Goal: Task Accomplishment & Management: Use online tool/utility

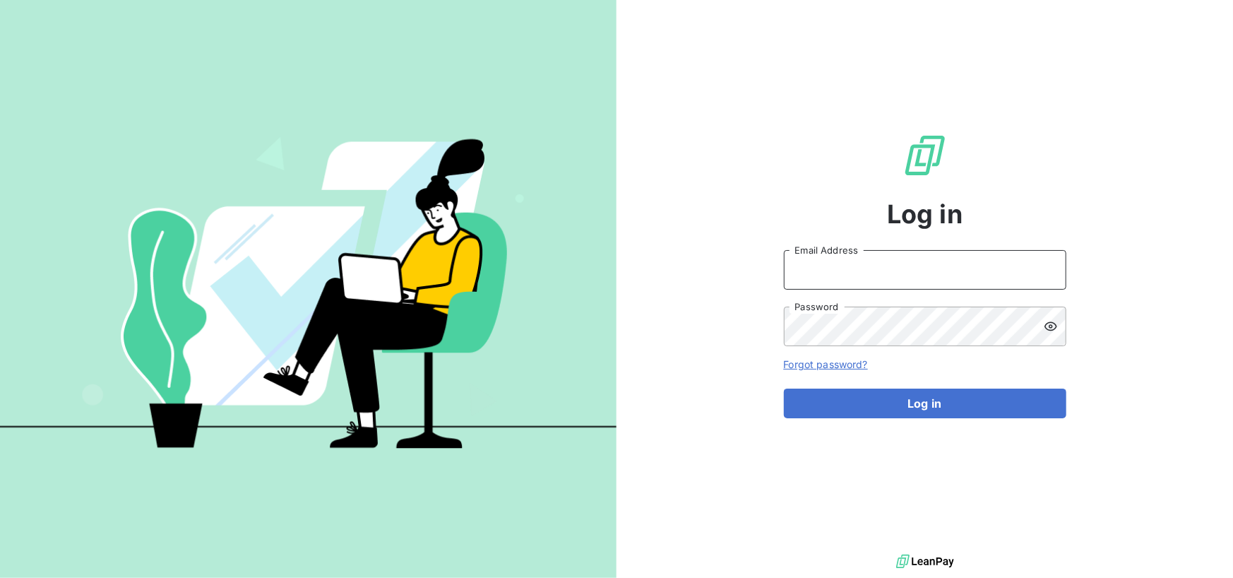
type input "[EMAIL_ADDRESS][DOMAIN_NAME]"
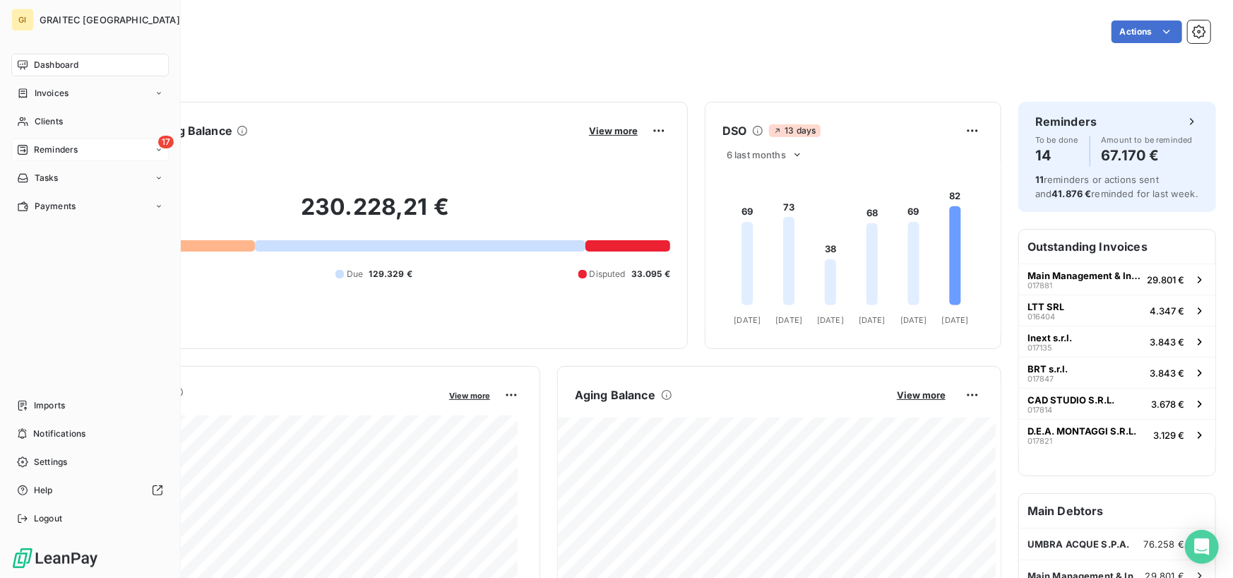
click at [70, 149] on span "Reminders" at bounding box center [56, 149] width 44 height 13
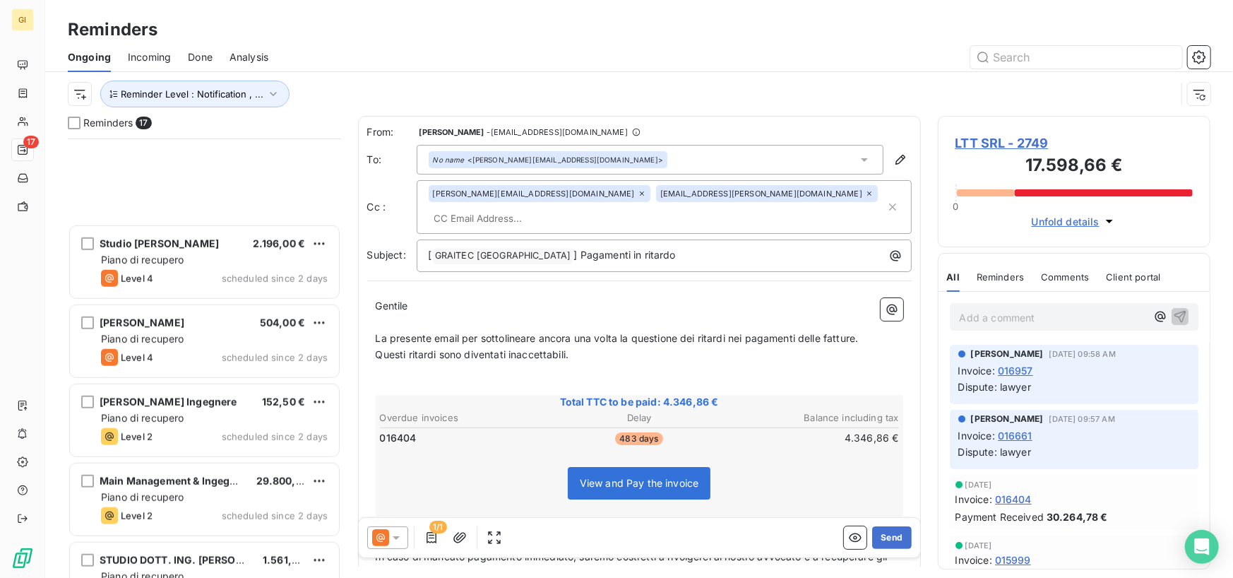
scroll to position [905, 0]
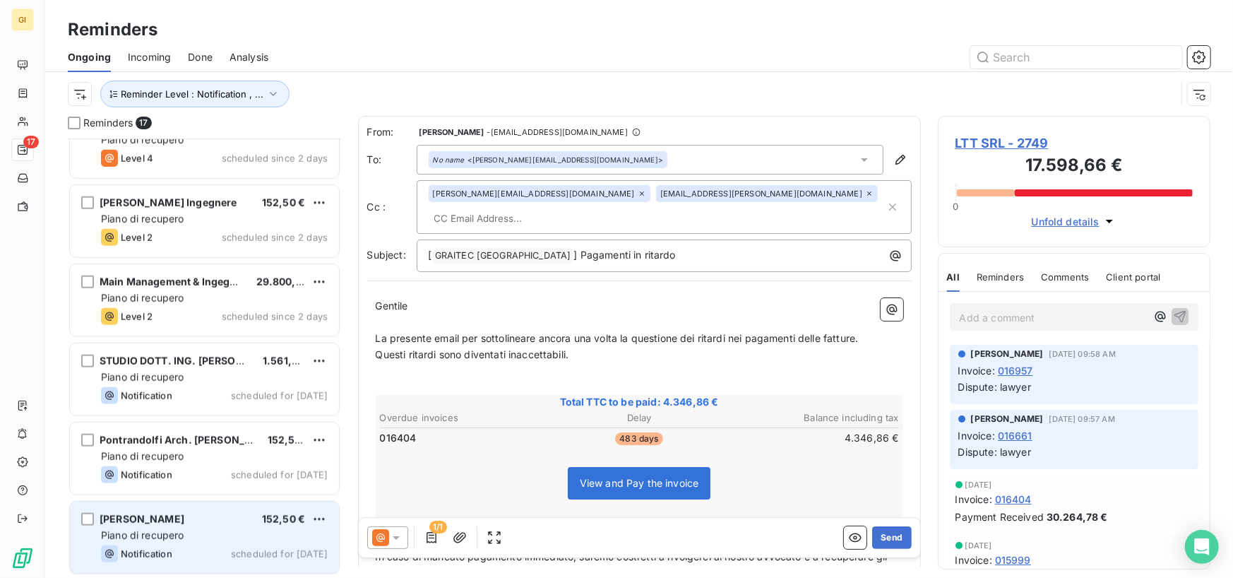
click at [181, 437] on div "[PERSON_NAME] 152,50 € Piano di recupero Notification scheduled for [DATE]" at bounding box center [204, 537] width 269 height 72
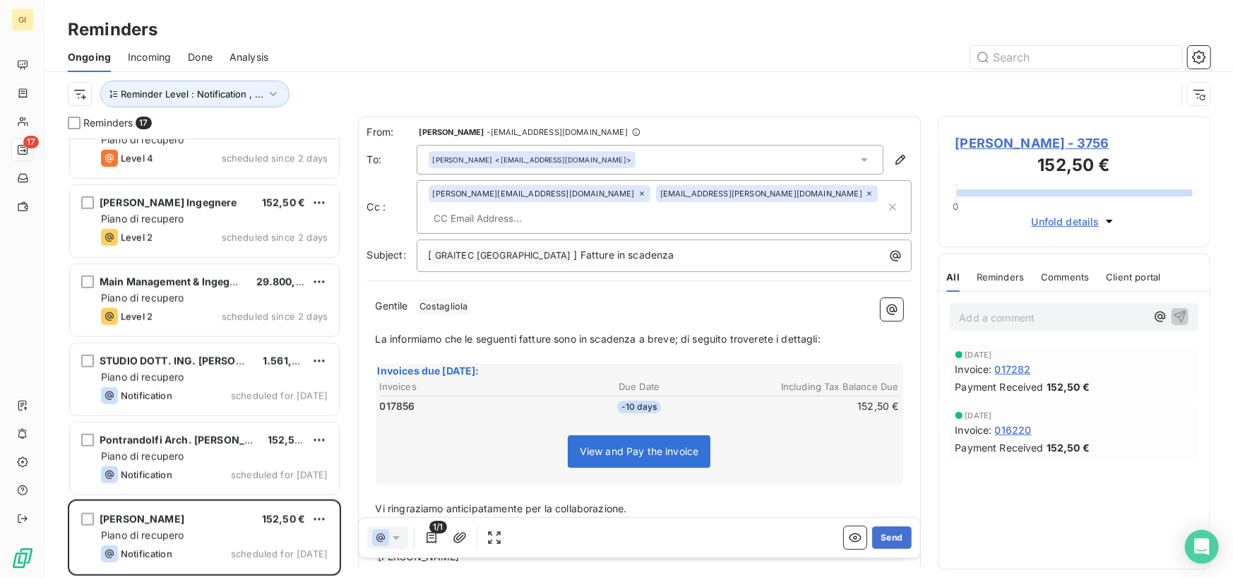
scroll to position [429, 262]
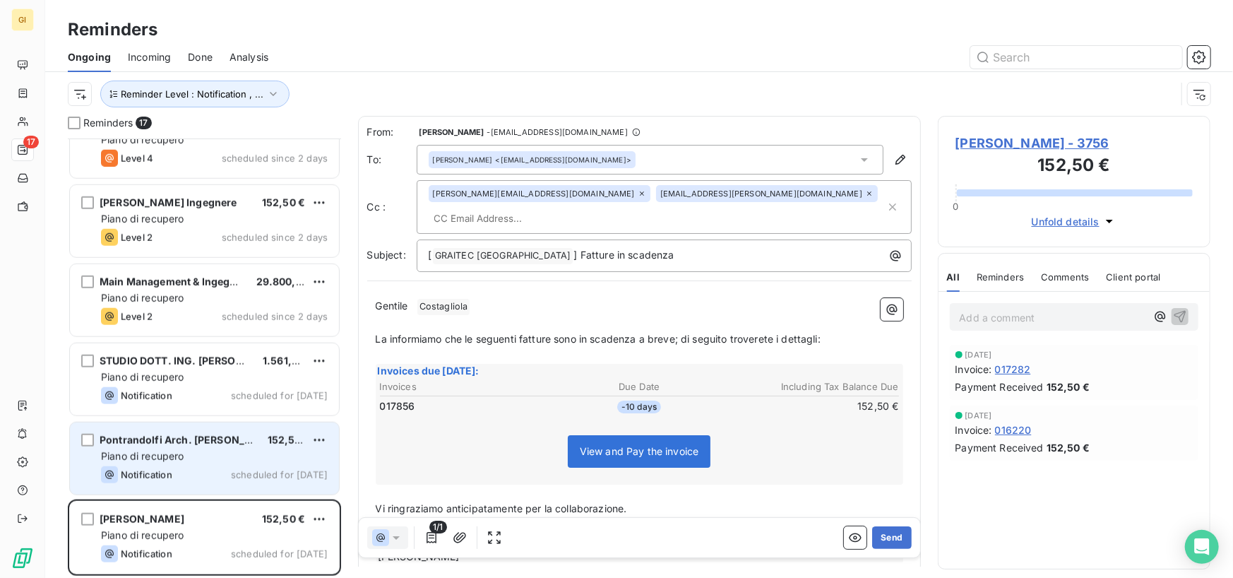
click at [229, 437] on span "Pontrandolfi Arch. [PERSON_NAME]" at bounding box center [189, 440] width 179 height 12
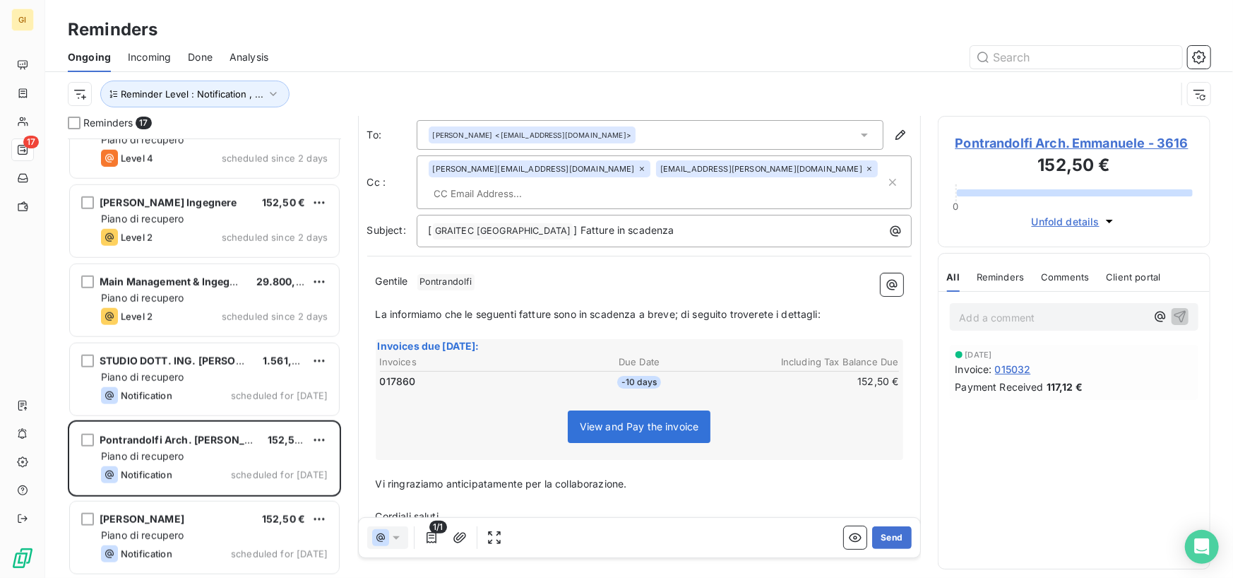
scroll to position [50, 0]
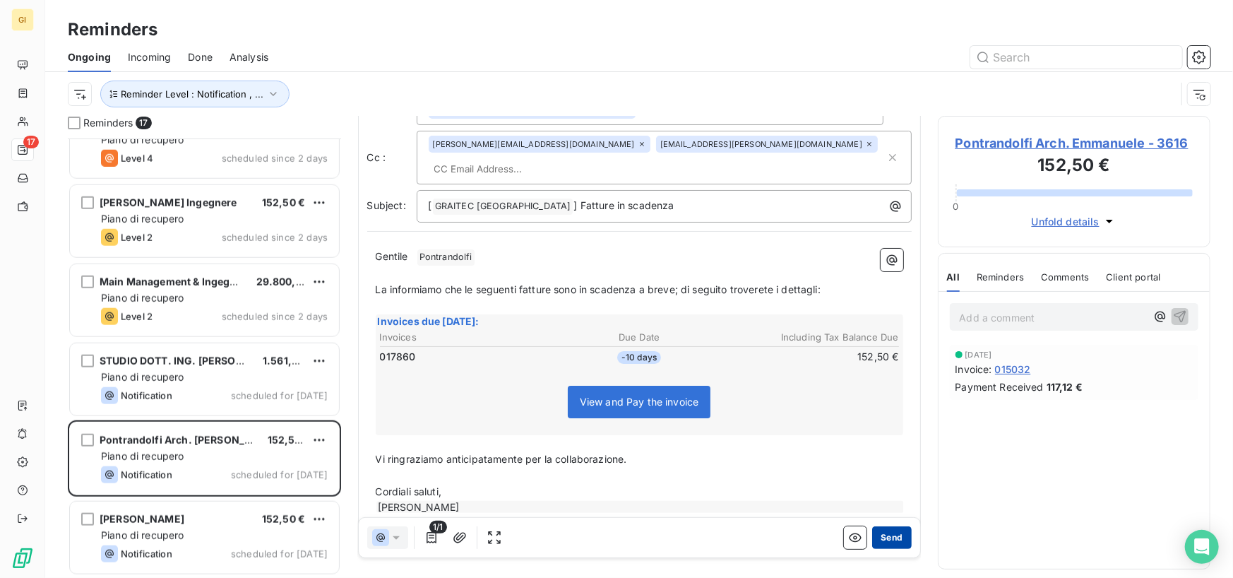
click at [891, 437] on button "Send" at bounding box center [891, 537] width 39 height 23
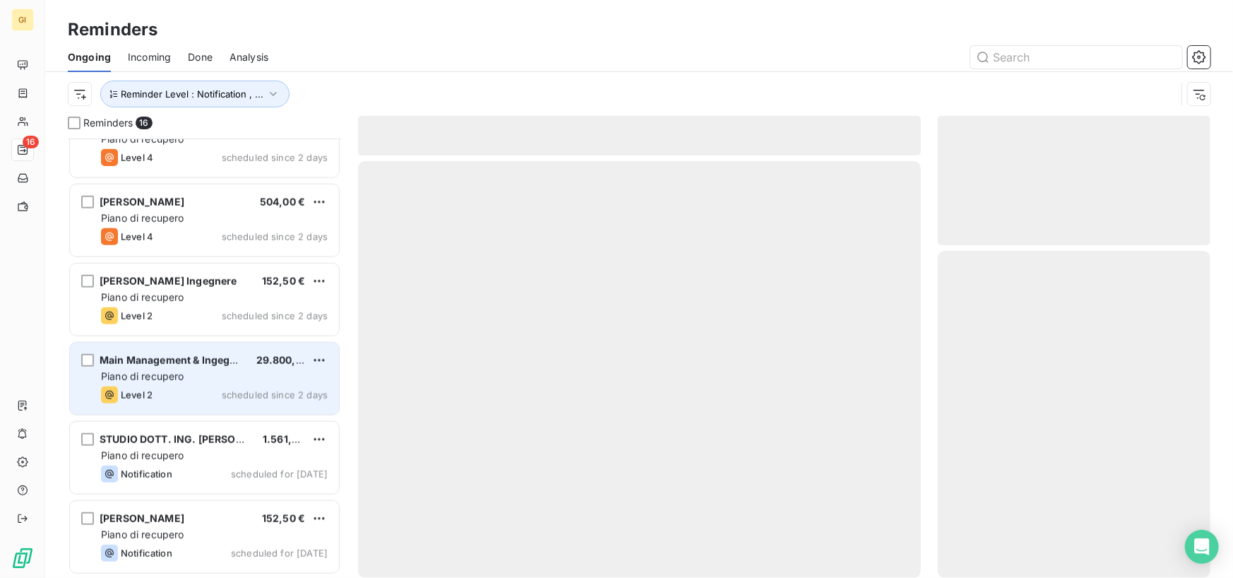
scroll to position [826, 0]
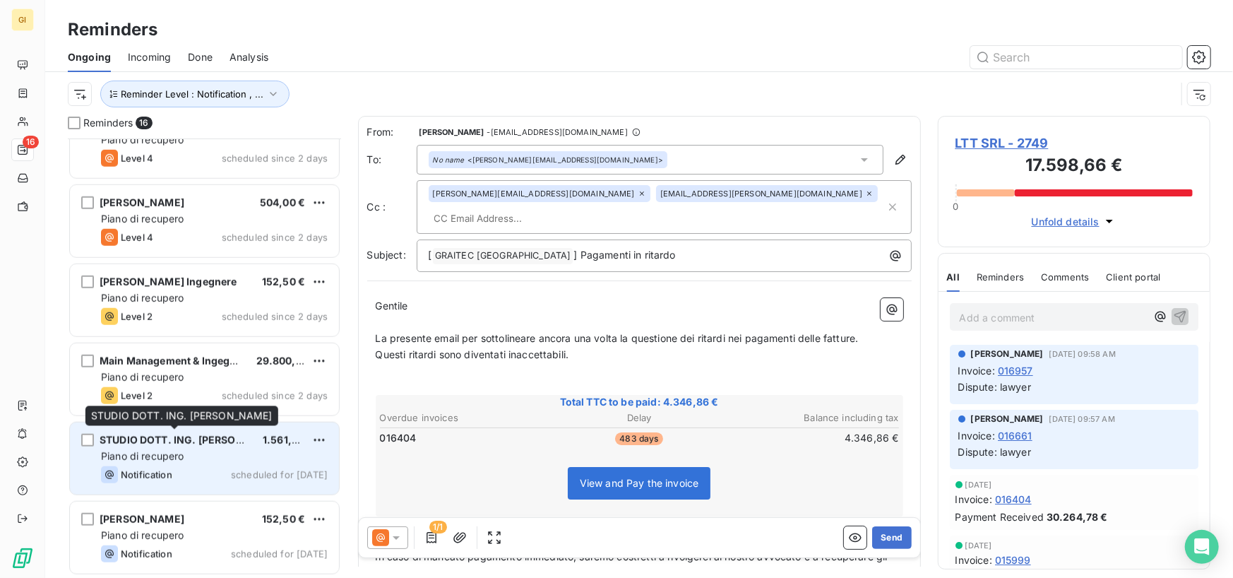
click at [193, 433] on div "STUDIO DOTT. ING. [PERSON_NAME]" at bounding box center [176, 440] width 152 height 14
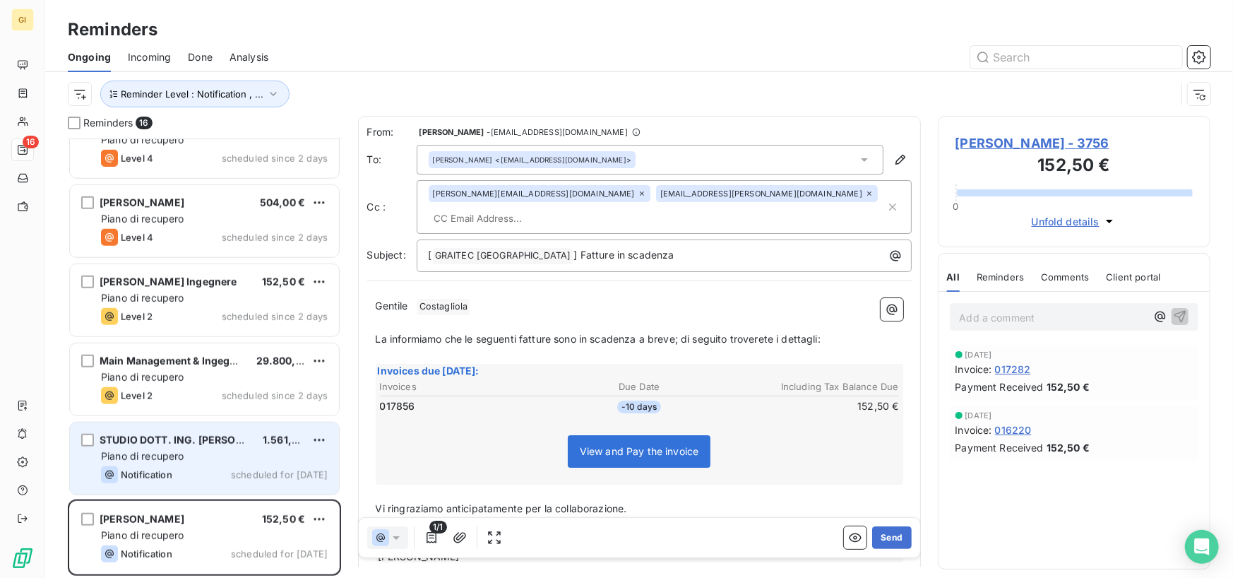
click at [157, 437] on span "STUDIO DOTT. ING. [PERSON_NAME]" at bounding box center [192, 440] width 184 height 12
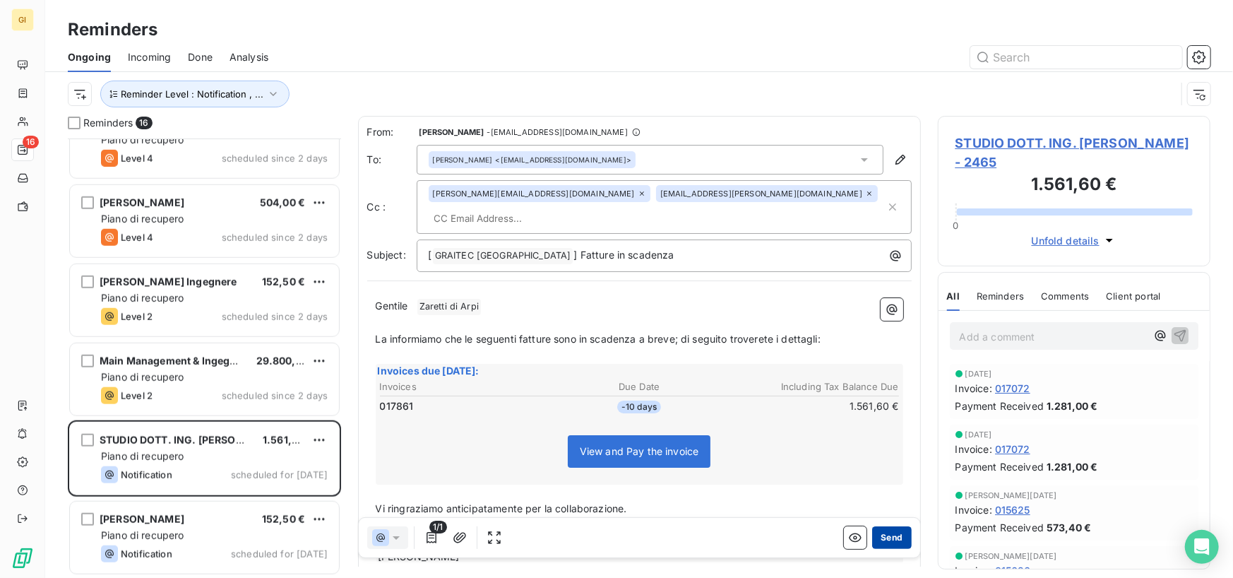
click at [886, 437] on button "Send" at bounding box center [891, 537] width 39 height 23
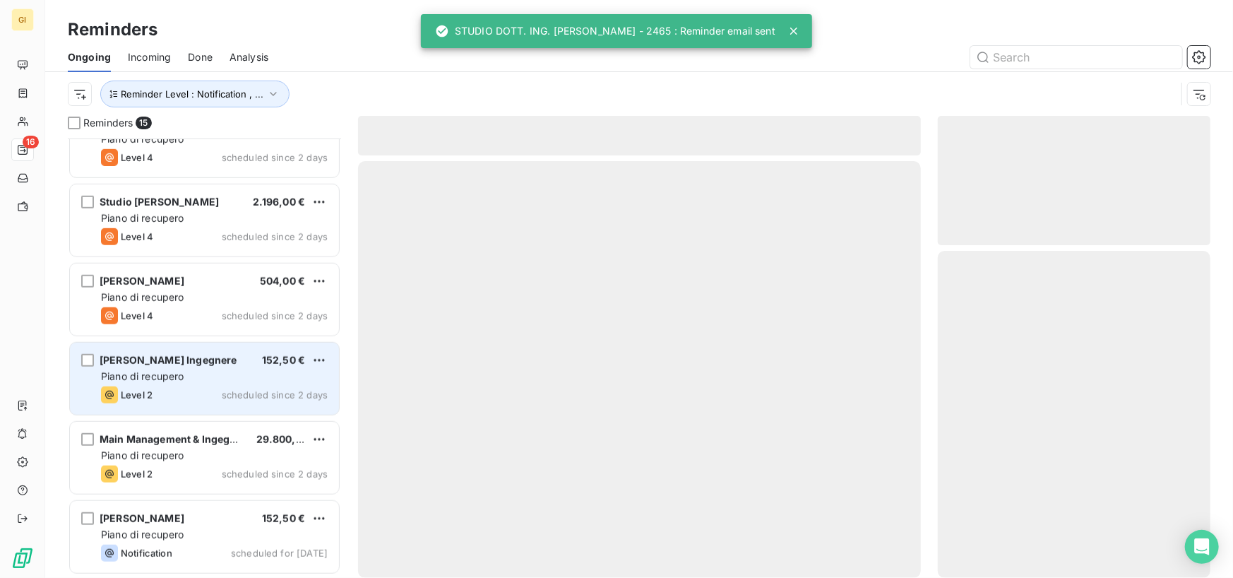
scroll to position [747, 0]
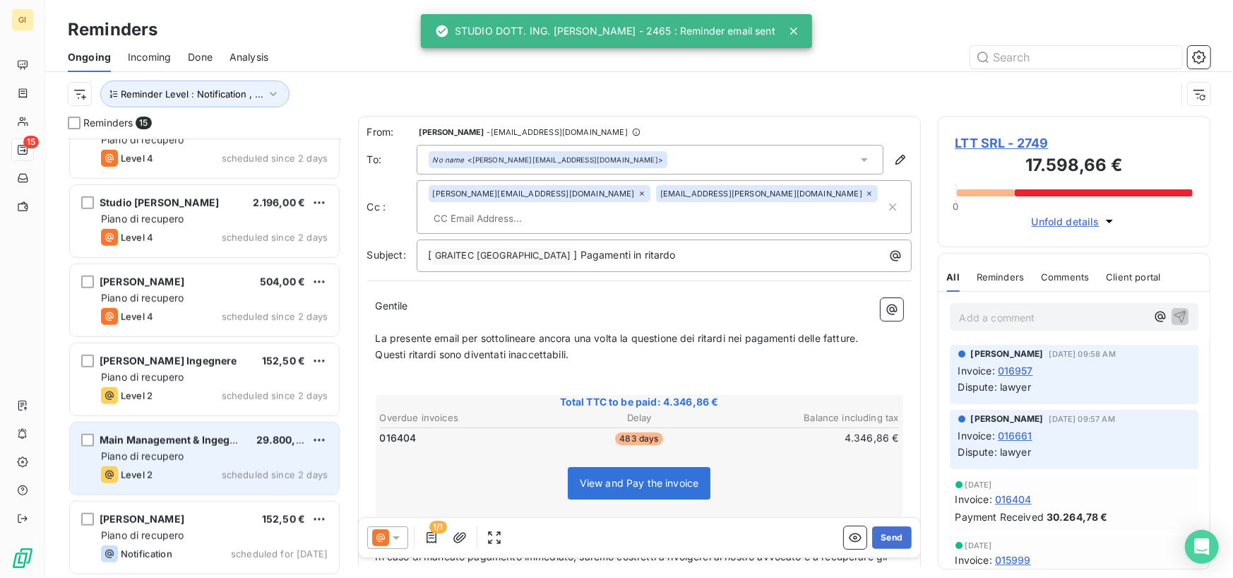
click at [201, 434] on span "Main Management & Ingegneria s.r.l." at bounding box center [190, 440] width 181 height 12
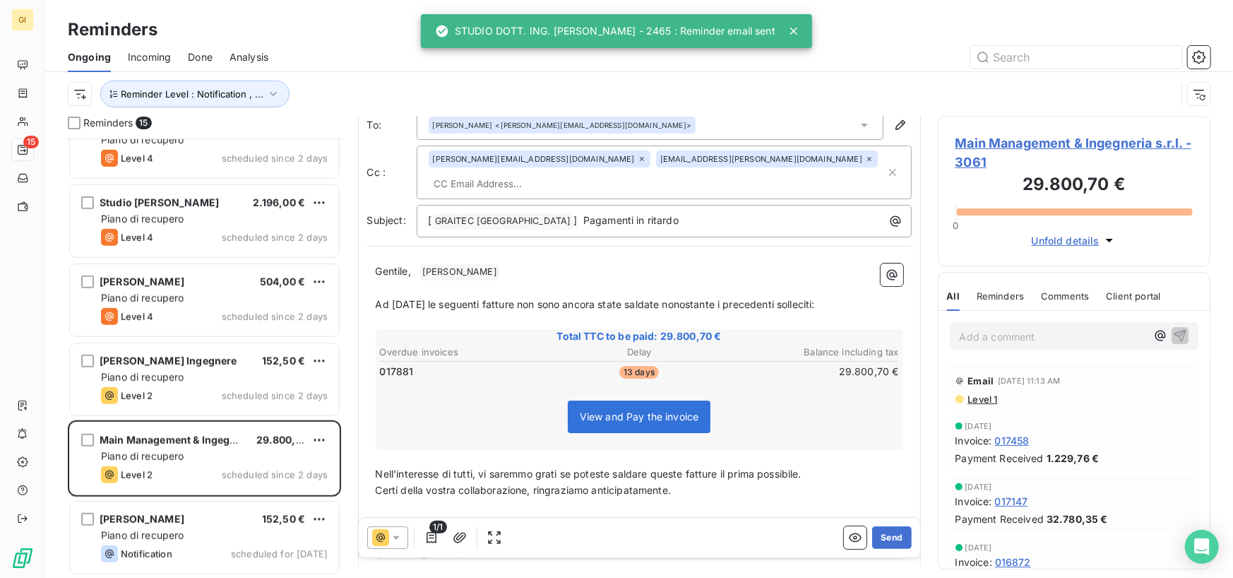
scroll to position [71, 0]
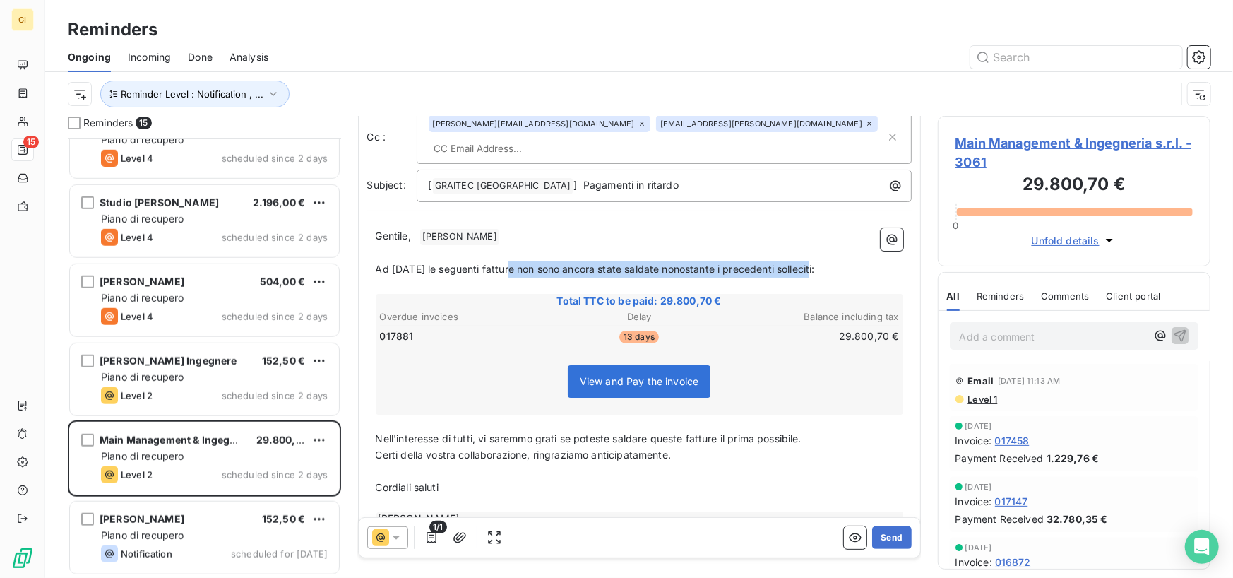
drag, startPoint x: 828, startPoint y: 246, endPoint x: 505, endPoint y: 252, distance: 322.8
click at [505, 261] on p "Ad [DATE] le seguenti fatture non sono ancora state saldate nonostante i preced…" at bounding box center [639, 269] width 527 height 16
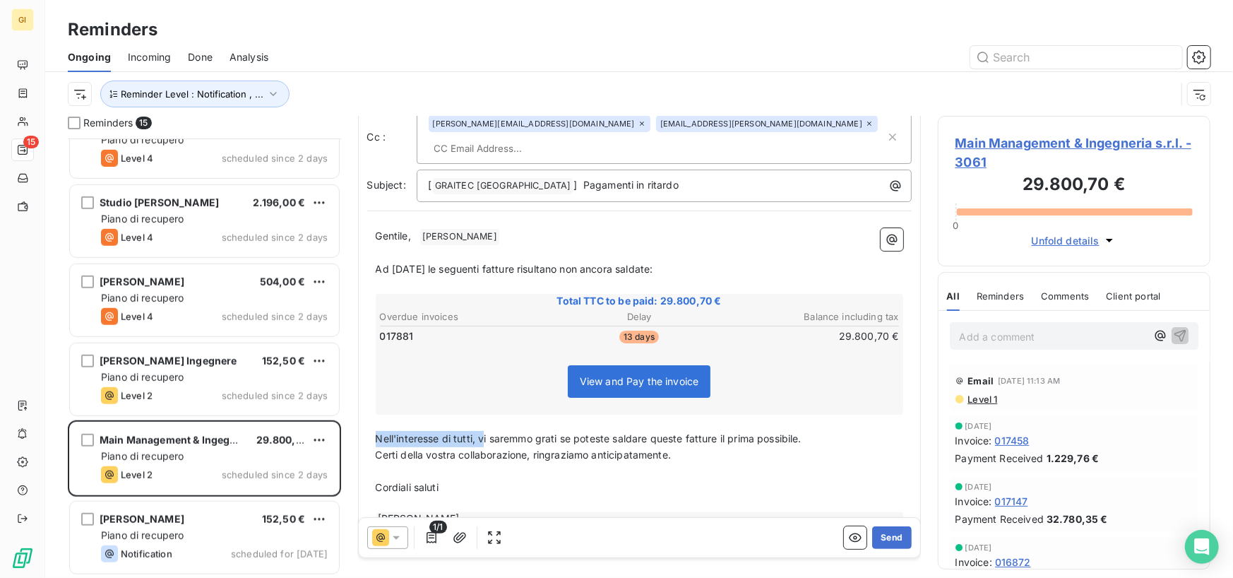
drag, startPoint x: 484, startPoint y: 416, endPoint x: 377, endPoint y: 414, distance: 106.6
click at [377, 432] on span "Nell'interesse di tutti, vi saremmo grati se poteste saldare queste fatture il …" at bounding box center [589, 438] width 426 height 12
click at [681, 437] on p "Certi della vostra collaborazione, ringraziamo anticipatamente." at bounding box center [639, 455] width 527 height 16
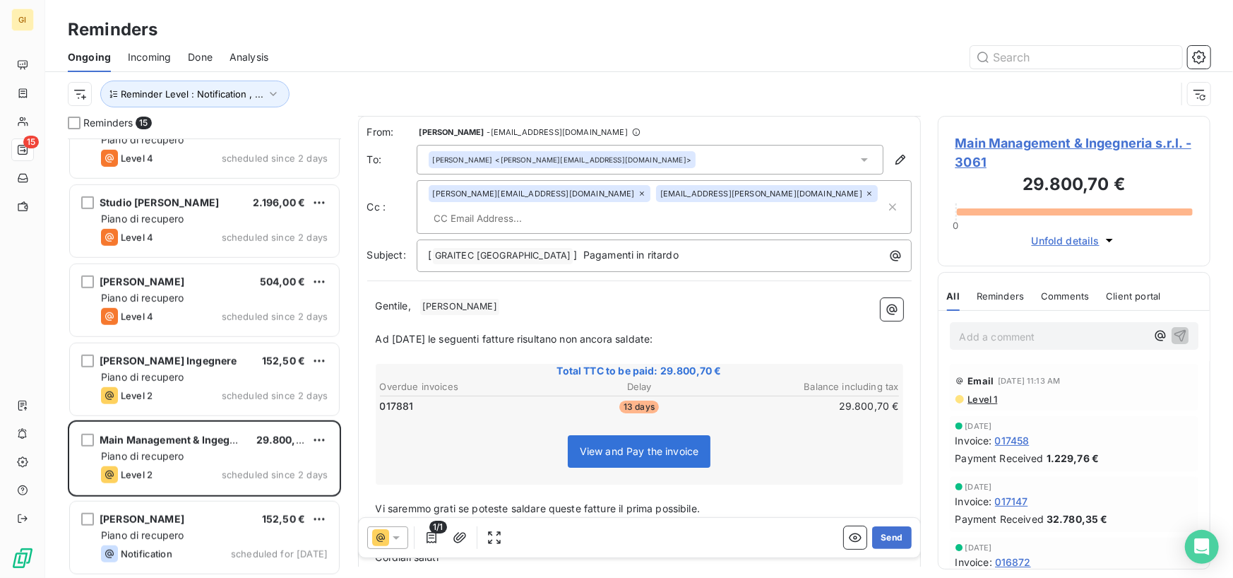
scroll to position [0, 0]
click at [878, 437] on button "Send" at bounding box center [891, 537] width 39 height 23
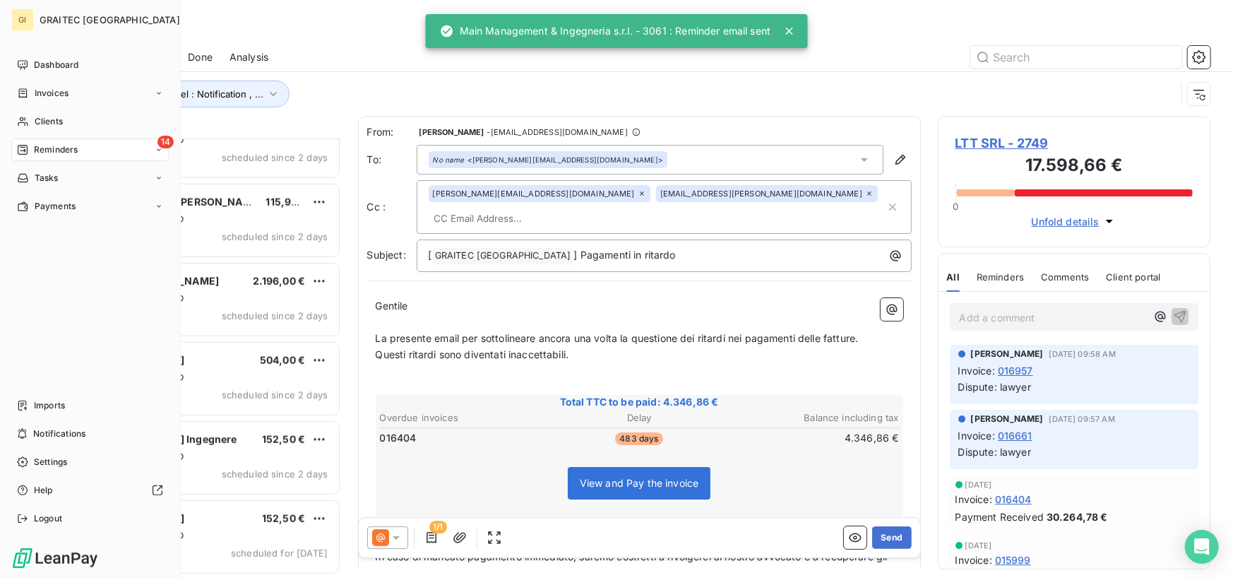
scroll to position [668, 0]
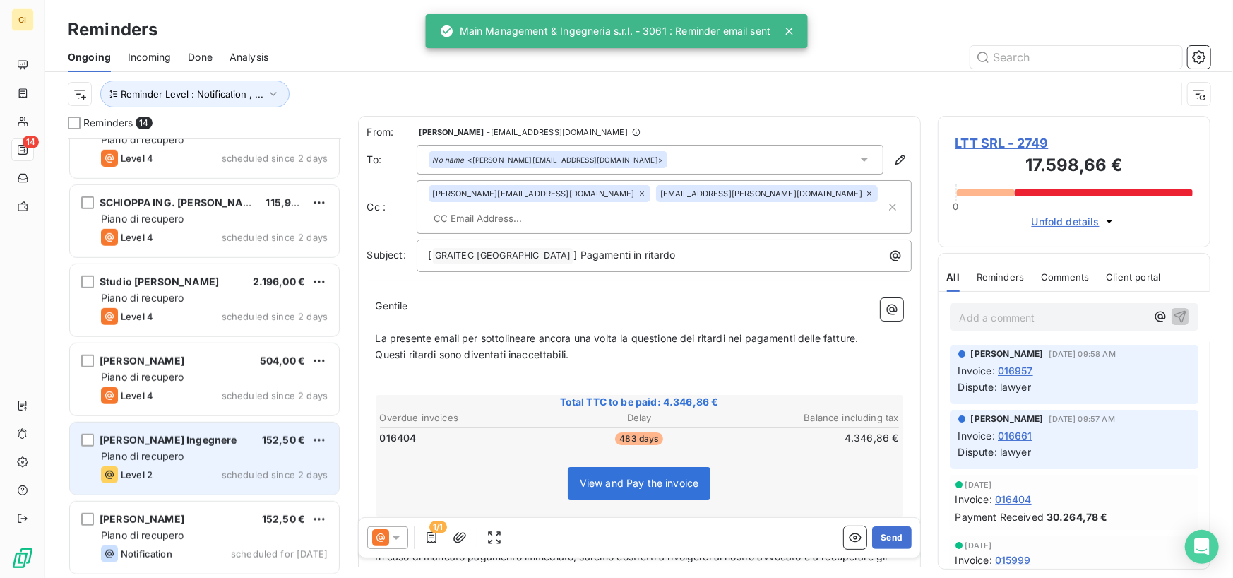
click at [237, 437] on span "[PERSON_NAME] Ingegnere" at bounding box center [168, 440] width 137 height 12
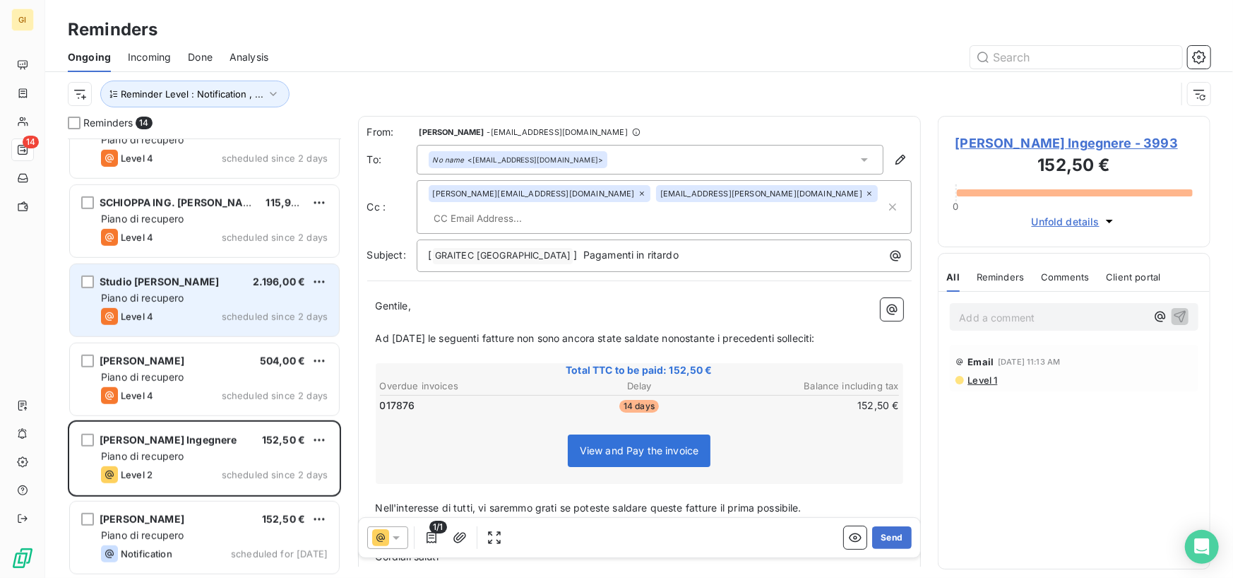
click at [208, 287] on span "Studio [PERSON_NAME]" at bounding box center [159, 281] width 119 height 12
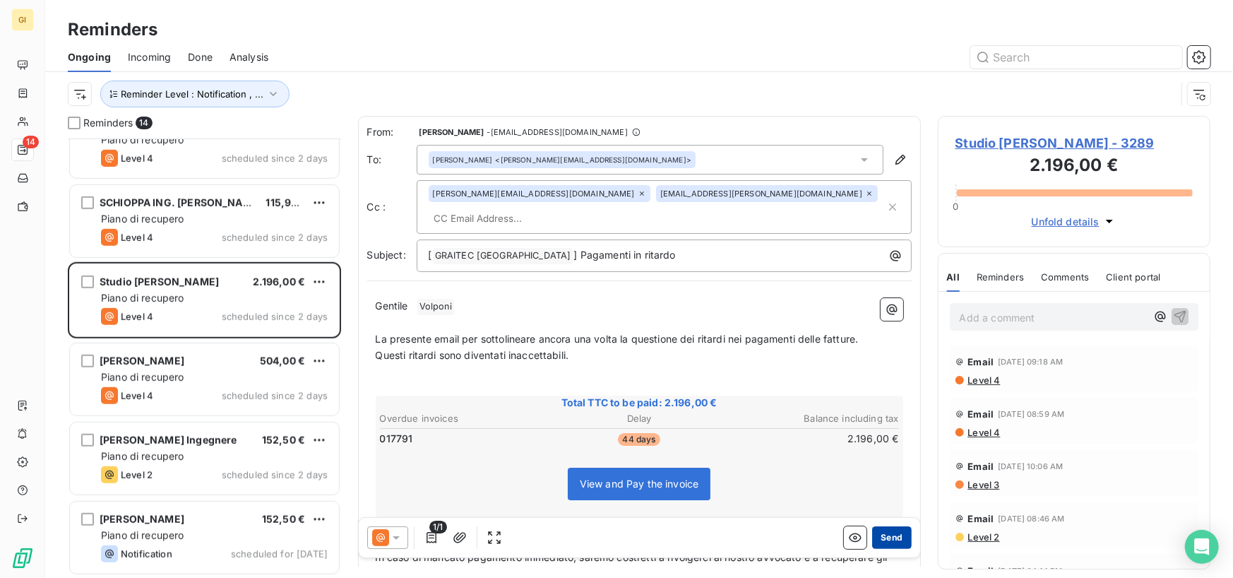
click at [876, 437] on button "Send" at bounding box center [891, 537] width 39 height 23
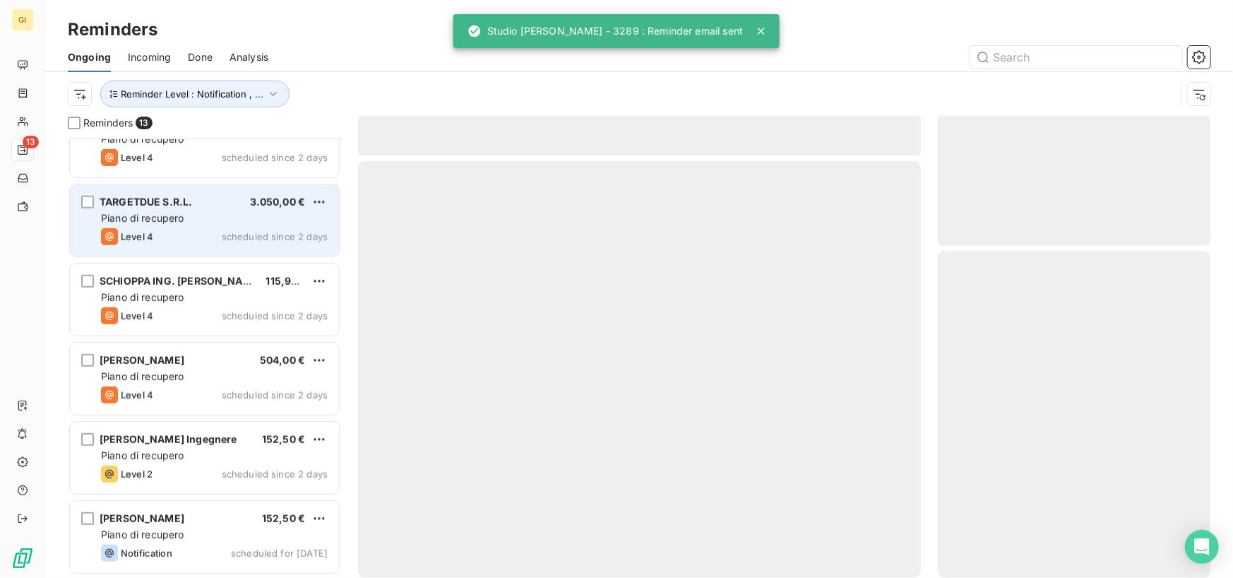
scroll to position [588, 0]
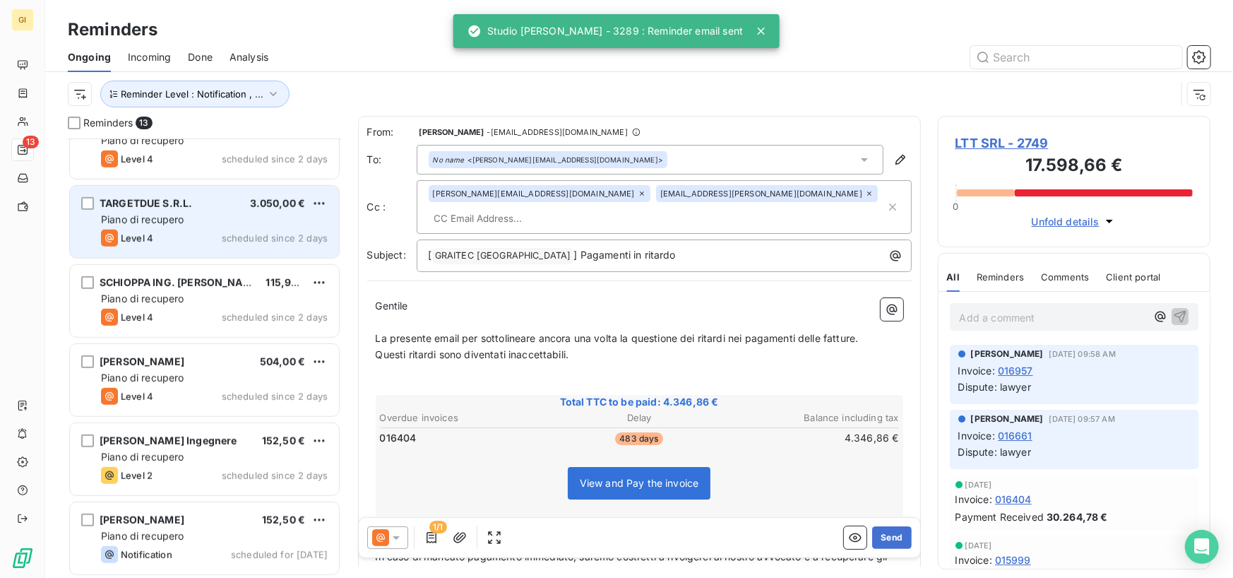
click at [227, 217] on div "Piano di recupero" at bounding box center [214, 220] width 227 height 14
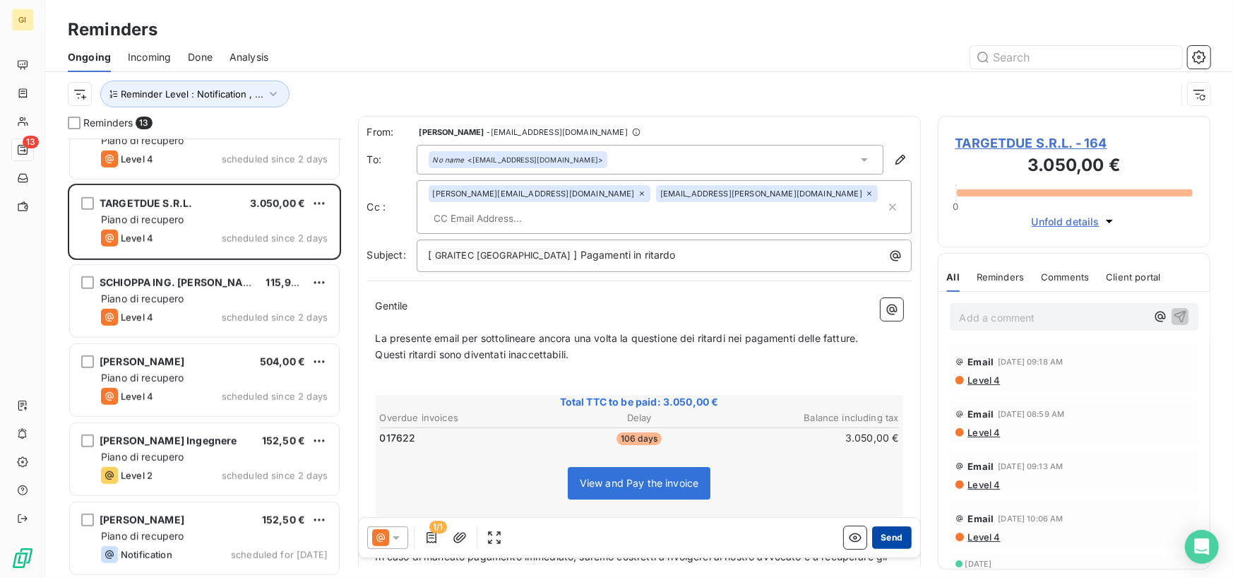
click at [879, 437] on button "Send" at bounding box center [891, 537] width 39 height 23
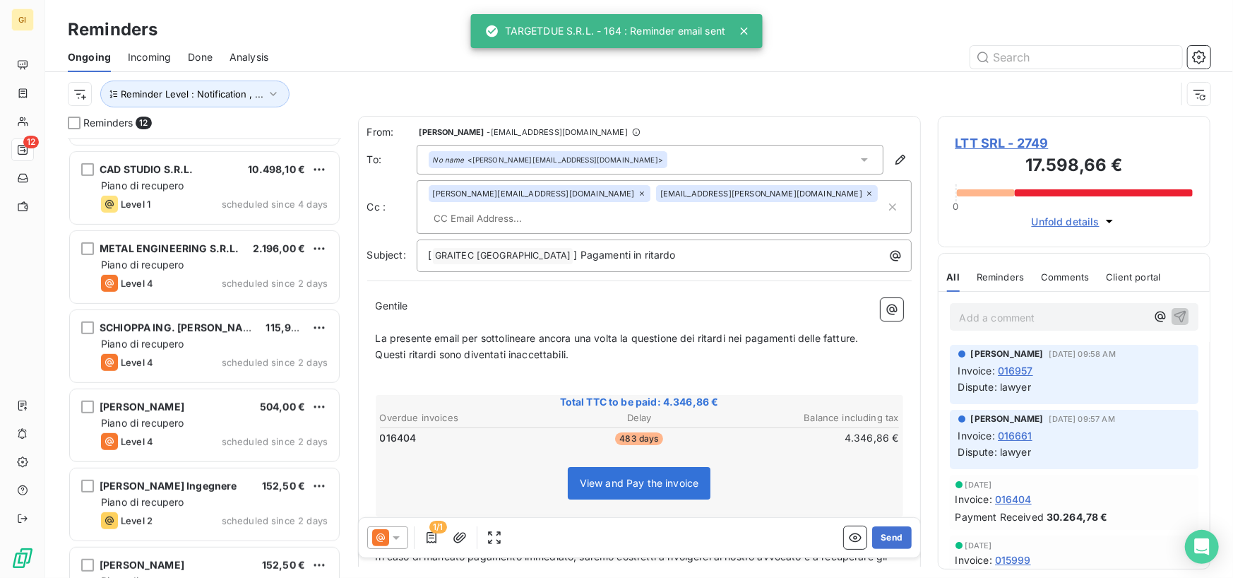
scroll to position [439, 0]
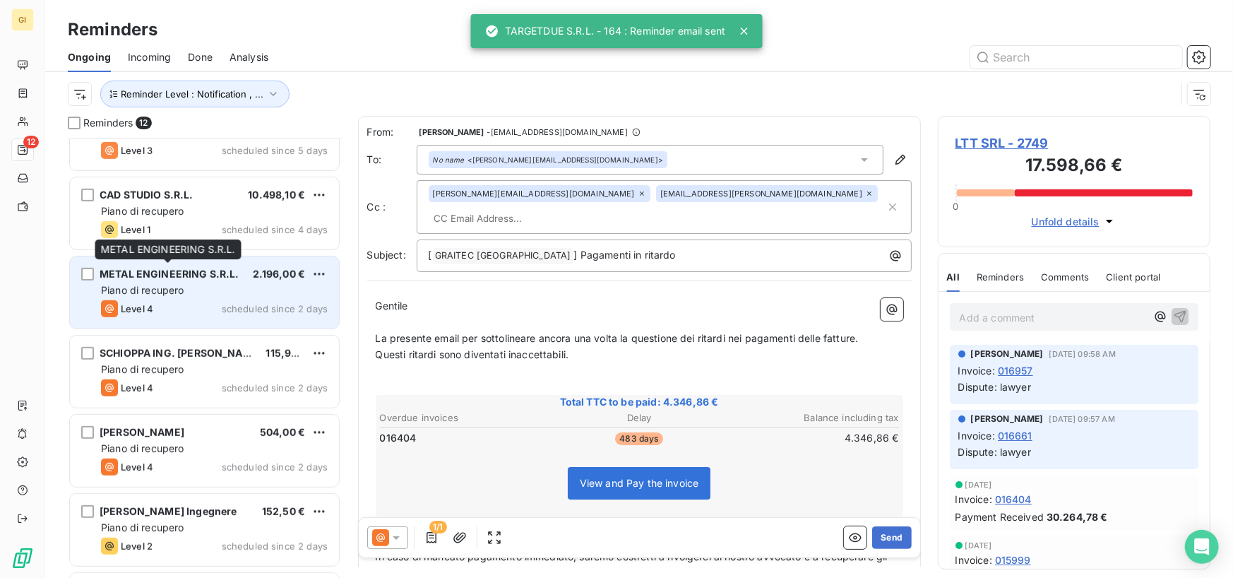
click at [208, 273] on span "METAL ENGINEERING S.R.L." at bounding box center [170, 274] width 140 height 12
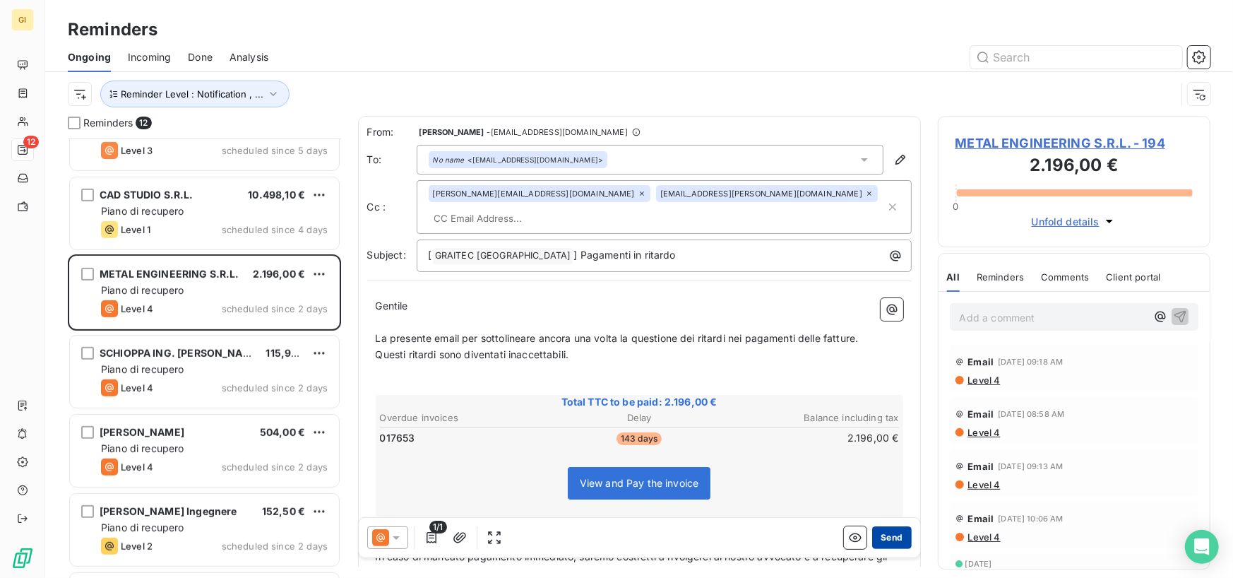
click at [872, 437] on button "Send" at bounding box center [891, 537] width 39 height 23
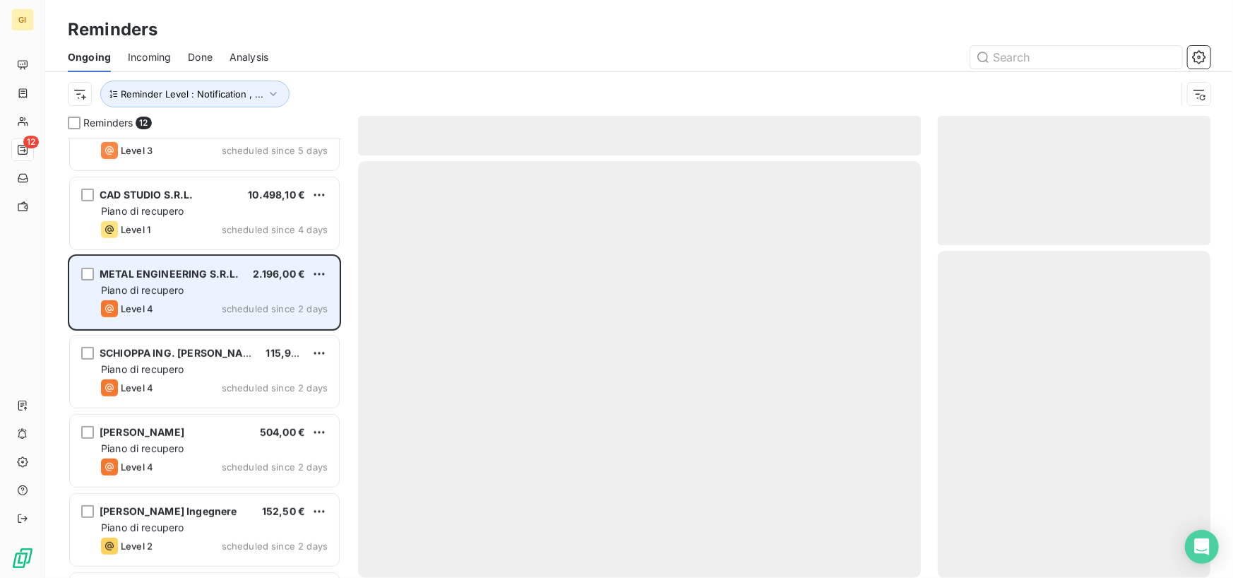
scroll to position [368, 0]
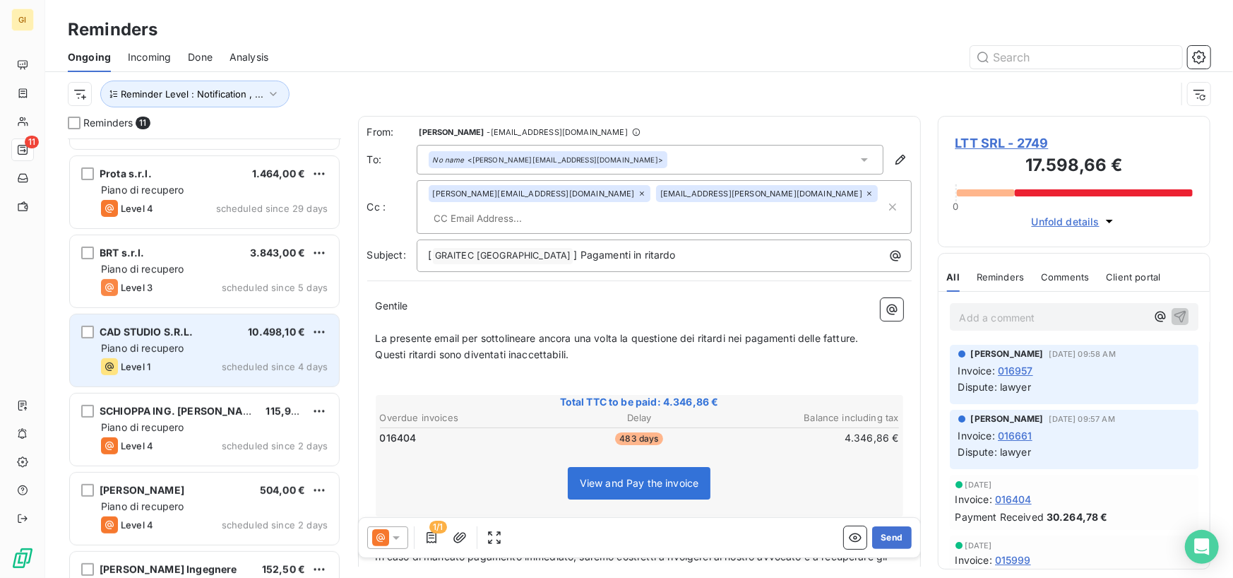
scroll to position [297, 0]
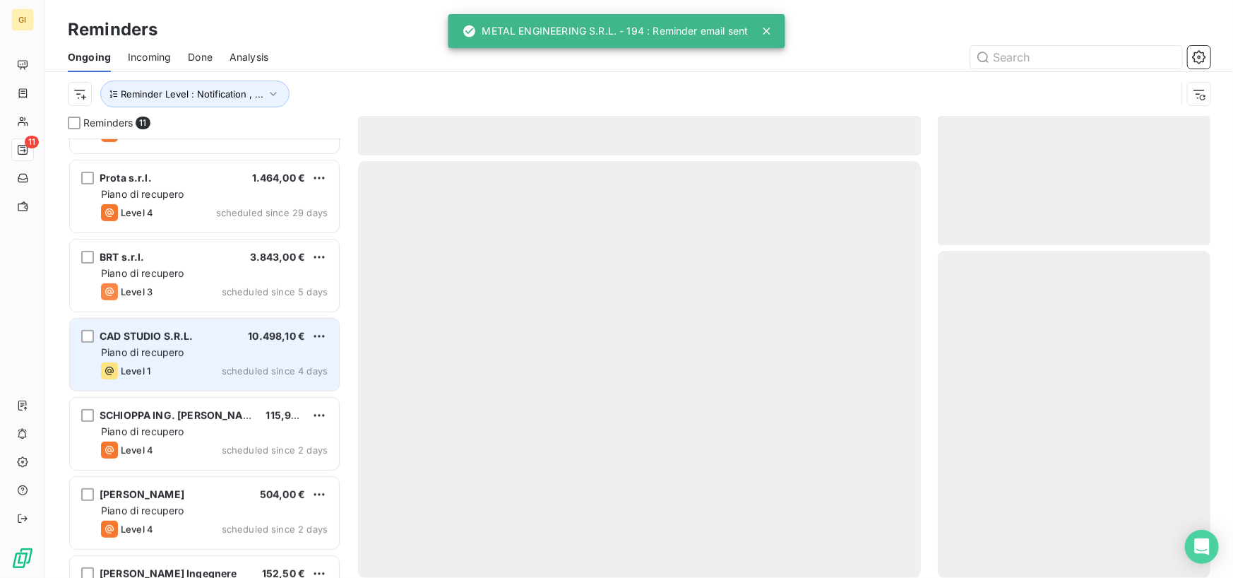
click at [227, 337] on div "CAD STUDIO S.R.L. 10.498,10 €" at bounding box center [214, 336] width 227 height 13
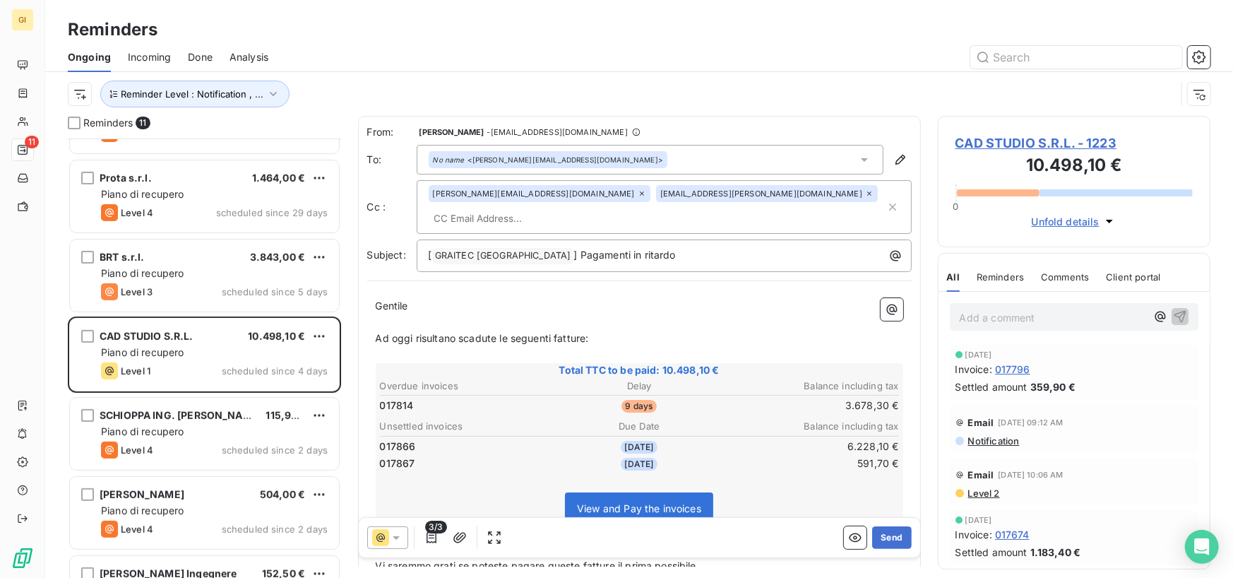
drag, startPoint x: 657, startPoint y: 308, endPoint x: 376, endPoint y: 316, distance: 281.2
click at [376, 330] on p "Ad oggi risultano scadute le seguenti fatture:" at bounding box center [639, 338] width 527 height 16
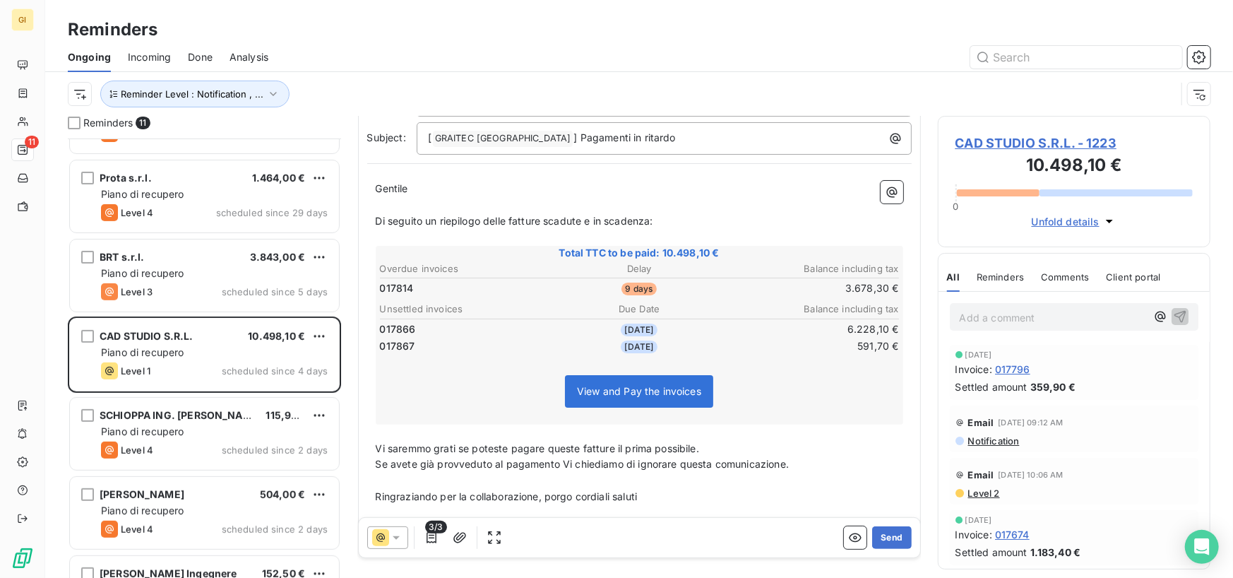
scroll to position [139, 0]
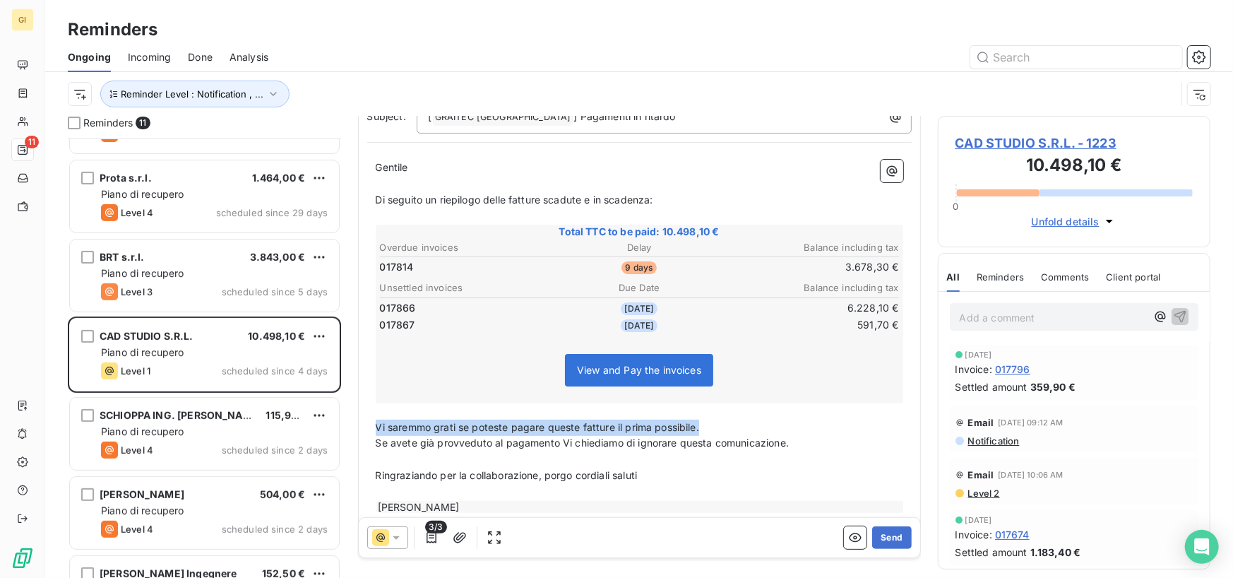
drag, startPoint x: 723, startPoint y: 404, endPoint x: 362, endPoint y: 402, distance: 360.8
click at [362, 402] on div "From: [PERSON_NAME] - [EMAIL_ADDRESS][DOMAIN_NAME] To: No name <[PERSON_NAME][E…" at bounding box center [639, 254] width 563 height 554
click at [887, 437] on button "Send" at bounding box center [891, 537] width 39 height 23
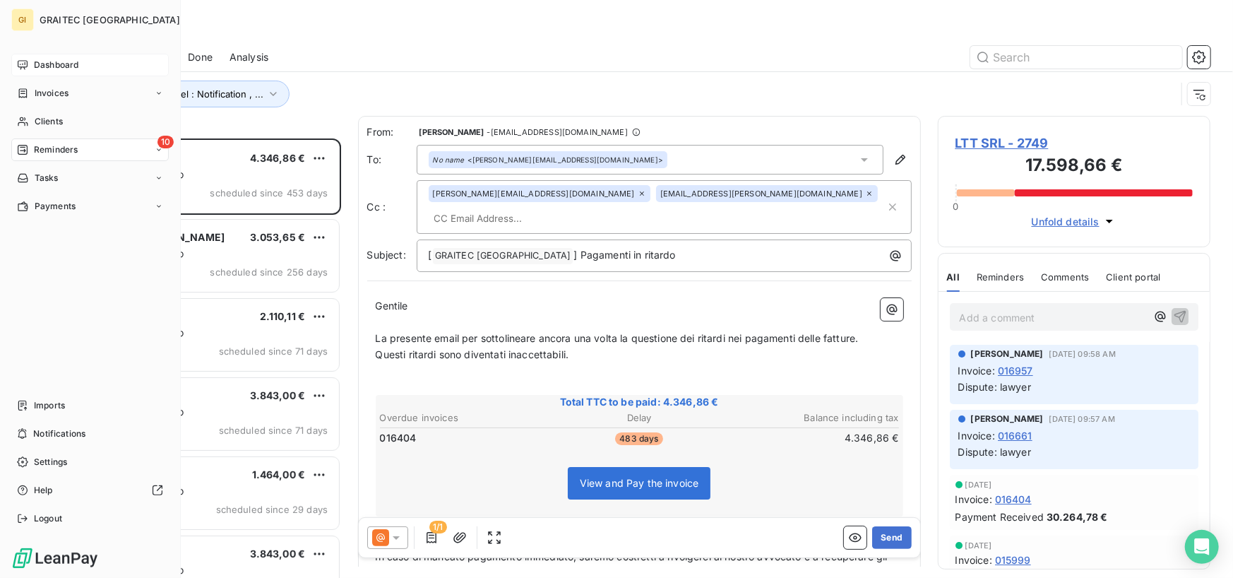
click at [62, 56] on div "Dashboard" at bounding box center [89, 65] width 157 height 23
